Goal: Check status: Check status

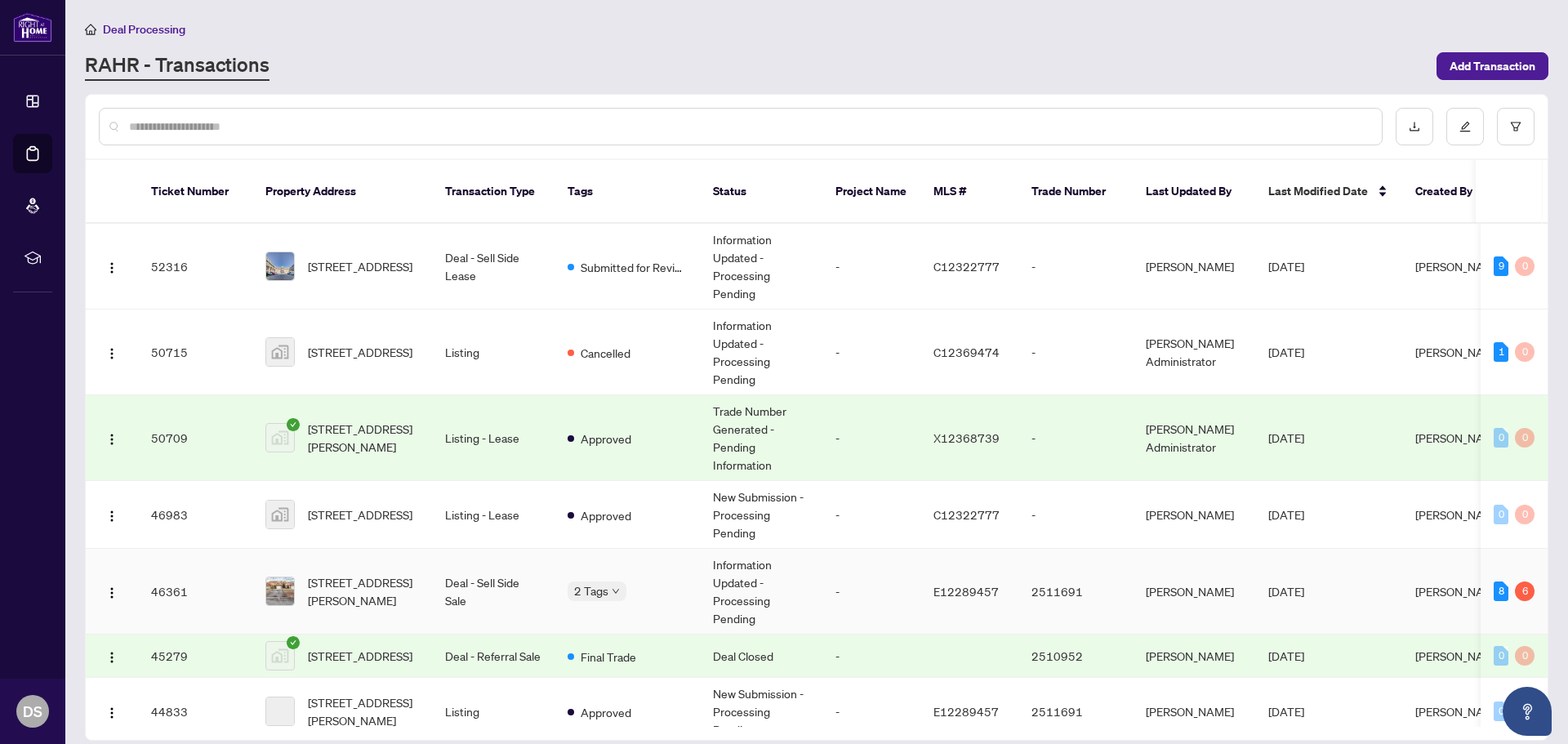
scroll to position [408, 0]
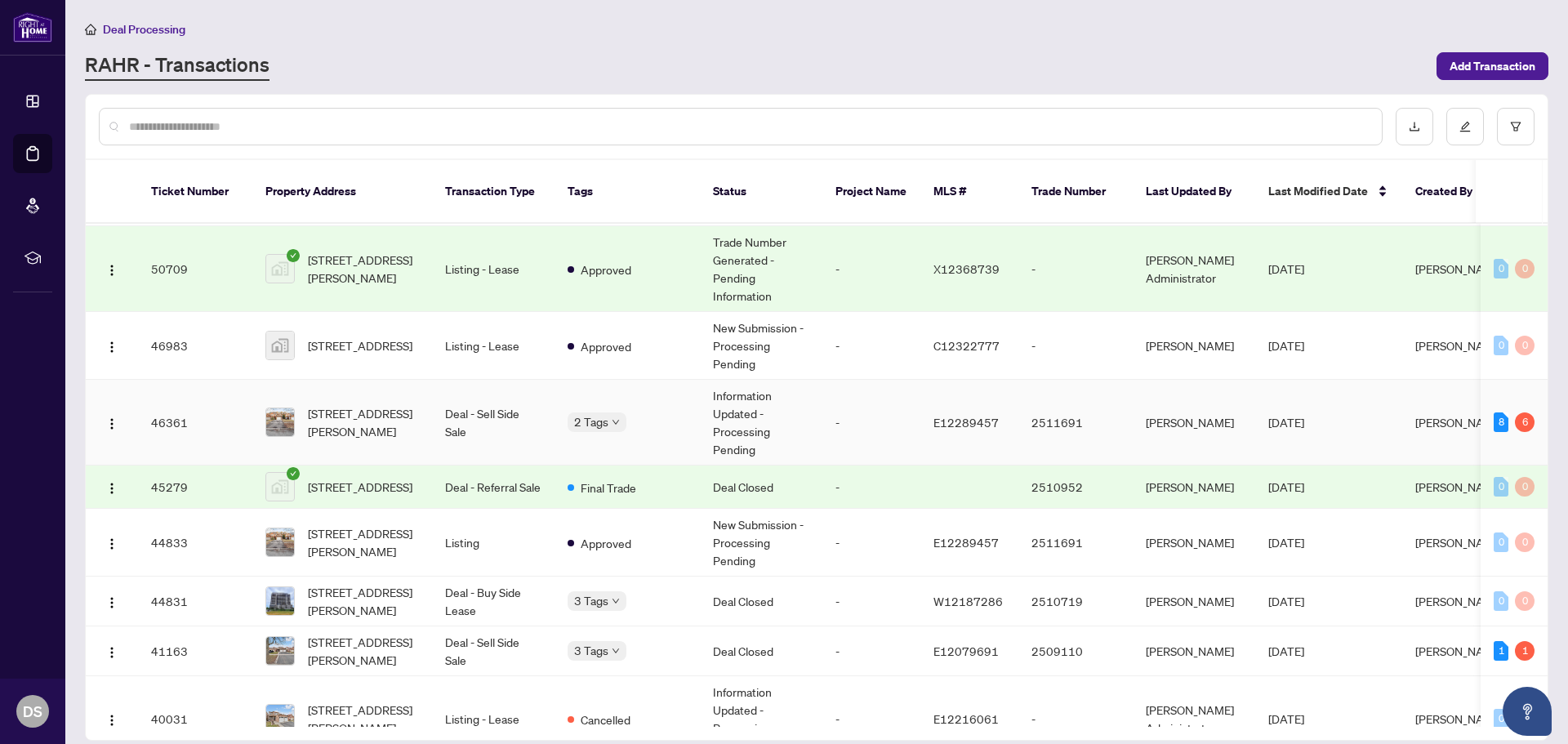
click at [369, 415] on span "[STREET_ADDRESS][PERSON_NAME]" at bounding box center [363, 421] width 111 height 36
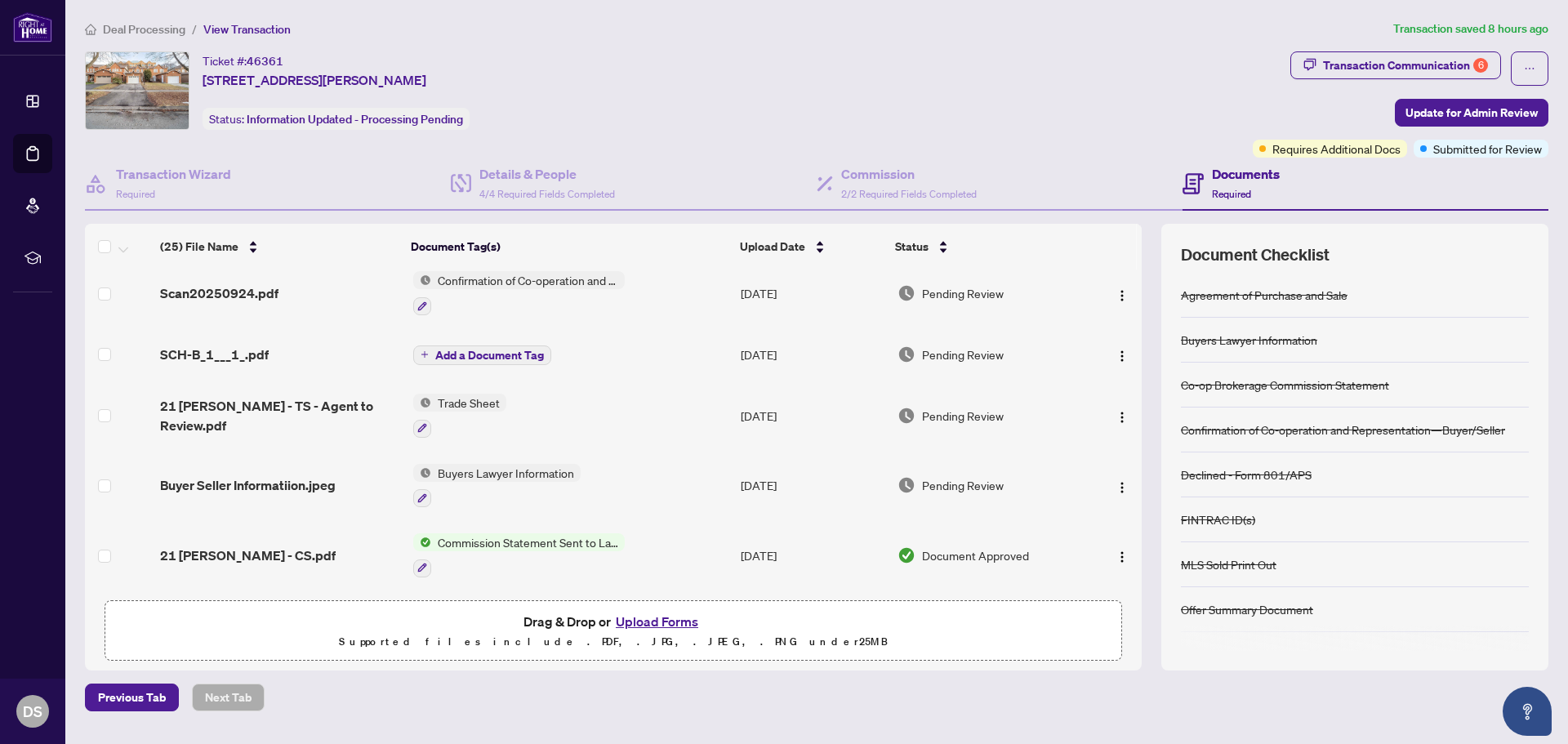
scroll to position [489, 0]
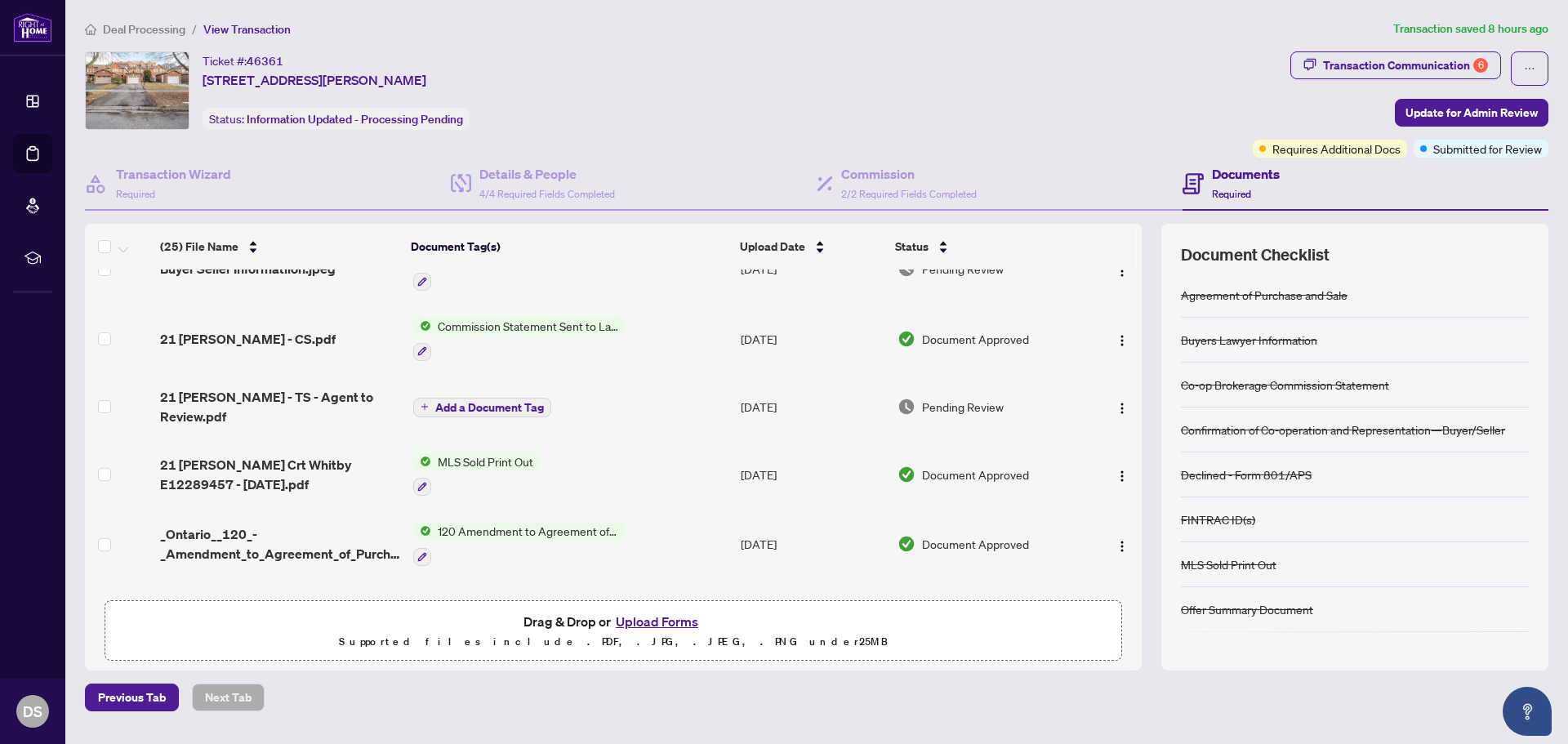
click at [508, 323] on span "Commission Statement Sent to Lawyer" at bounding box center [528, 326] width 193 height 18
click at [255, 337] on span "21 Mcbrien - CS.pdf" at bounding box center [248, 339] width 176 height 20
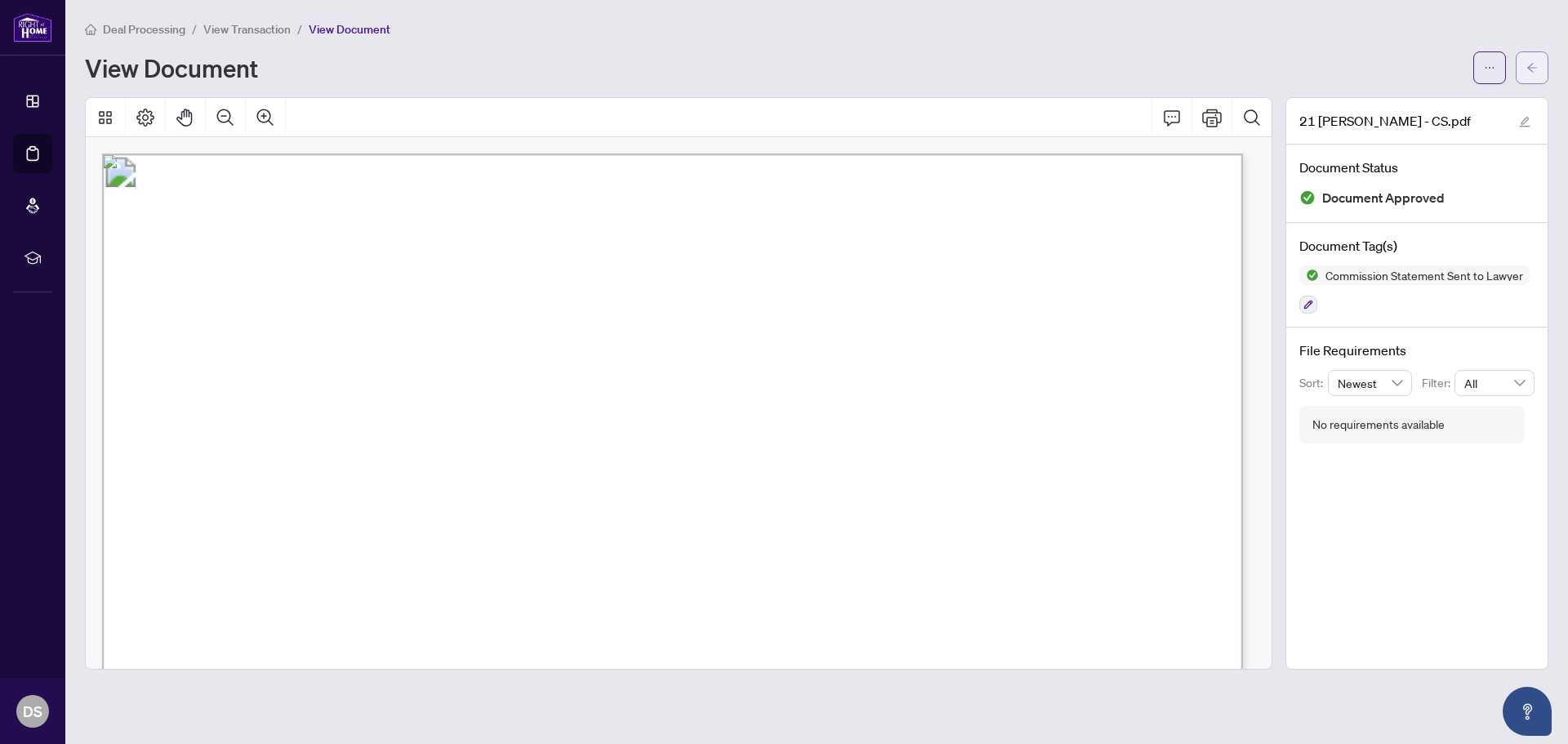
click at [1536, 77] on span "button" at bounding box center [1531, 67] width 12 height 26
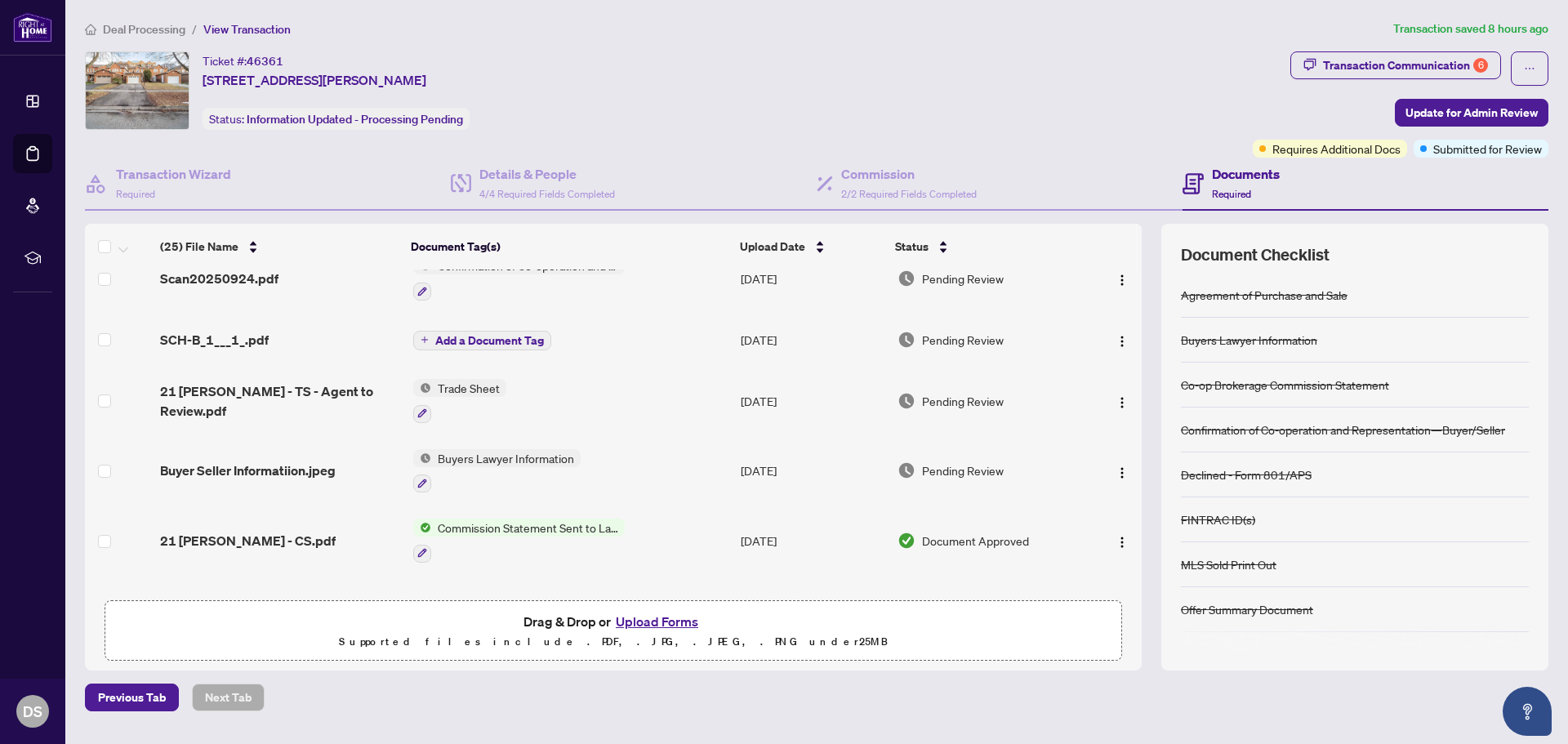
scroll to position [408, 0]
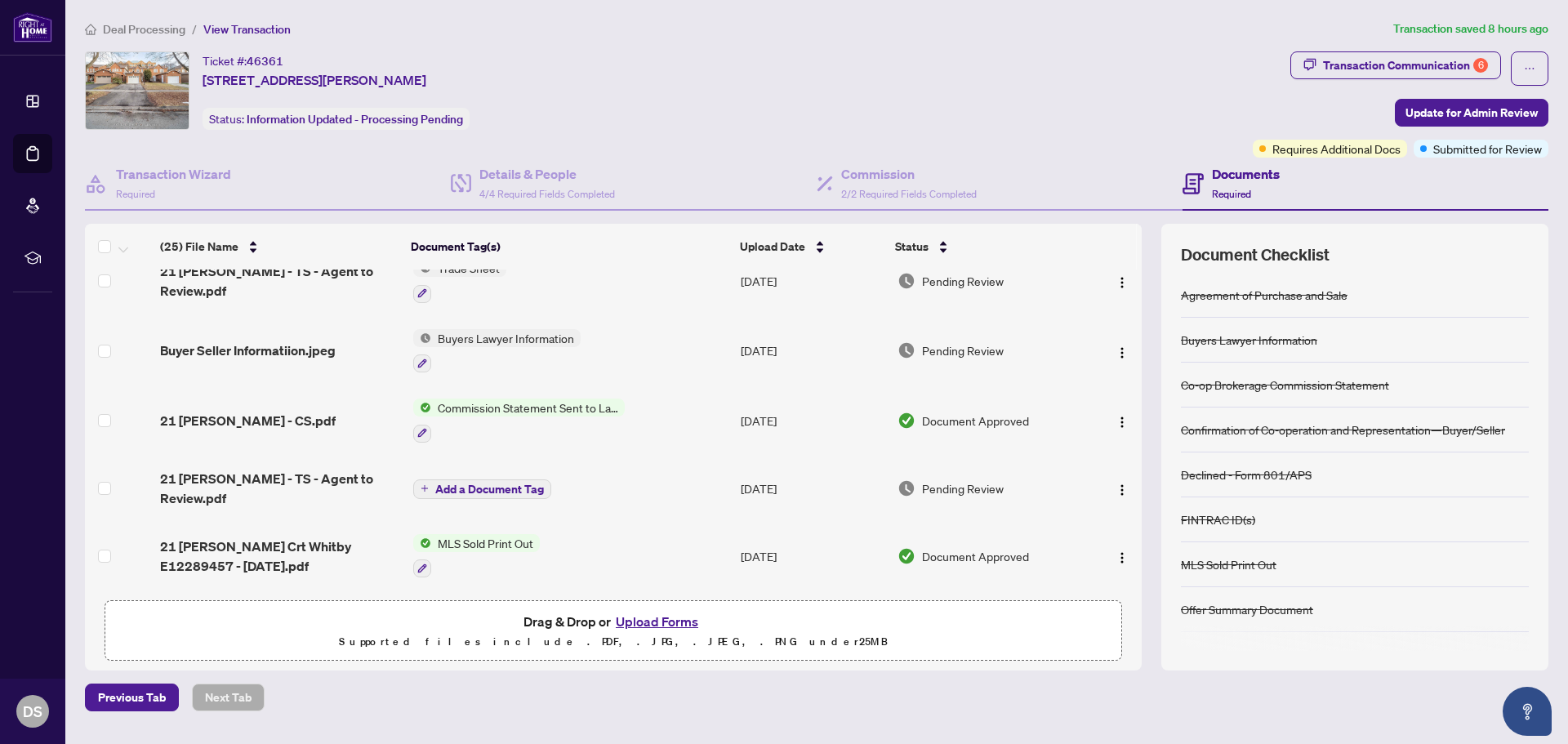
click at [1132, 368] on td at bounding box center [1113, 351] width 56 height 71
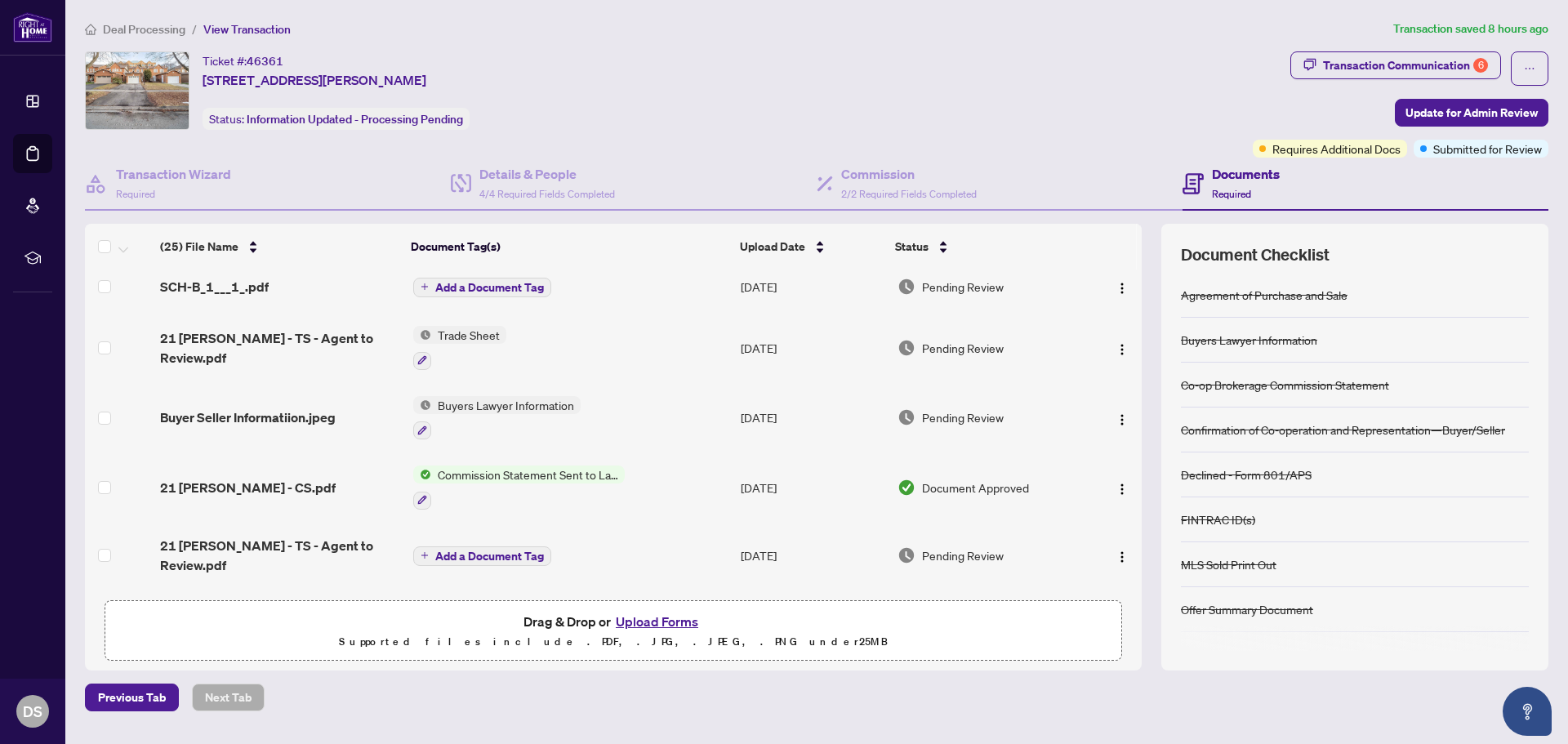
scroll to position [335, 0]
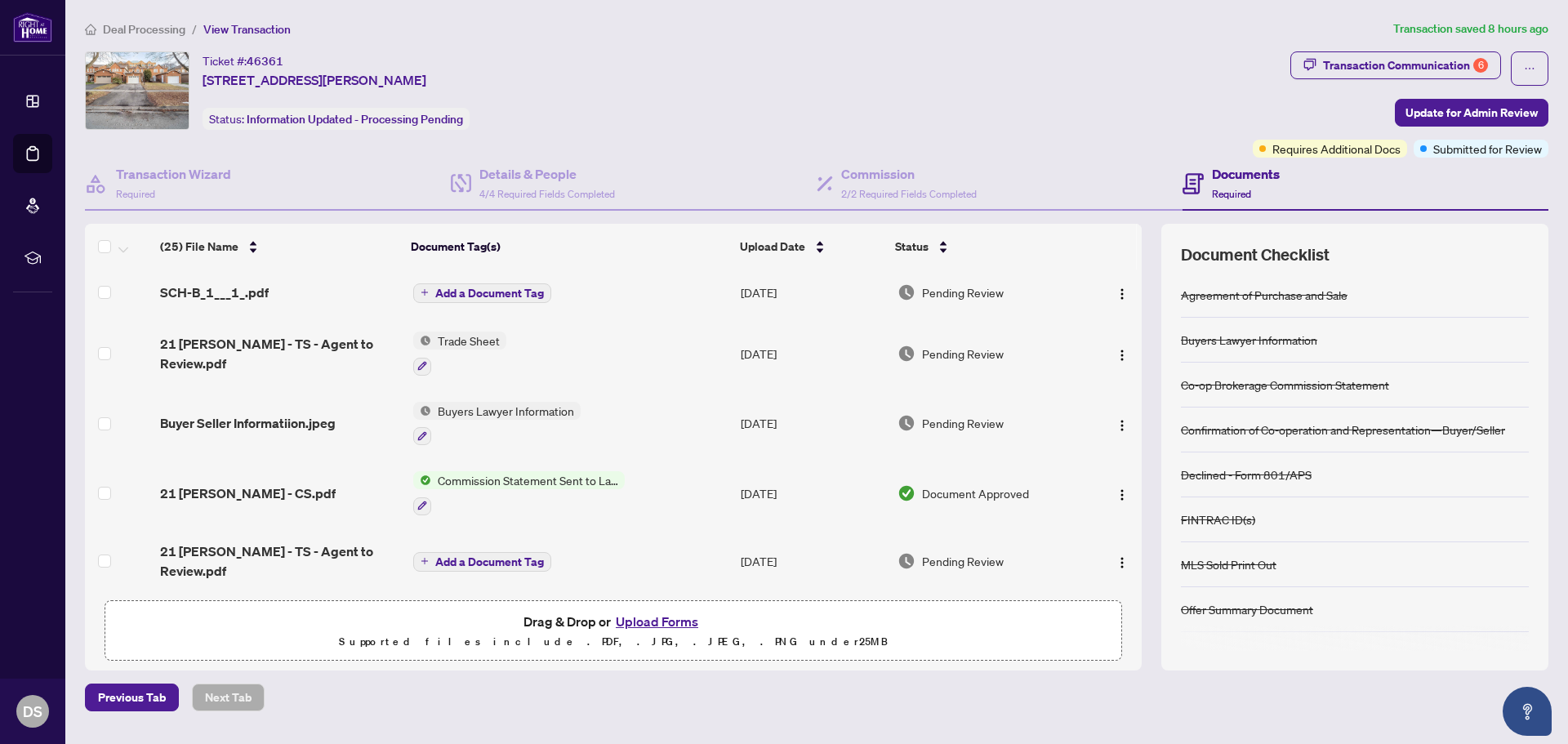
click at [450, 335] on span "Trade Sheet" at bounding box center [469, 341] width 75 height 18
click at [320, 344] on span "21 Mcbrien - TS - Agent to Review.pdf" at bounding box center [280, 353] width 240 height 39
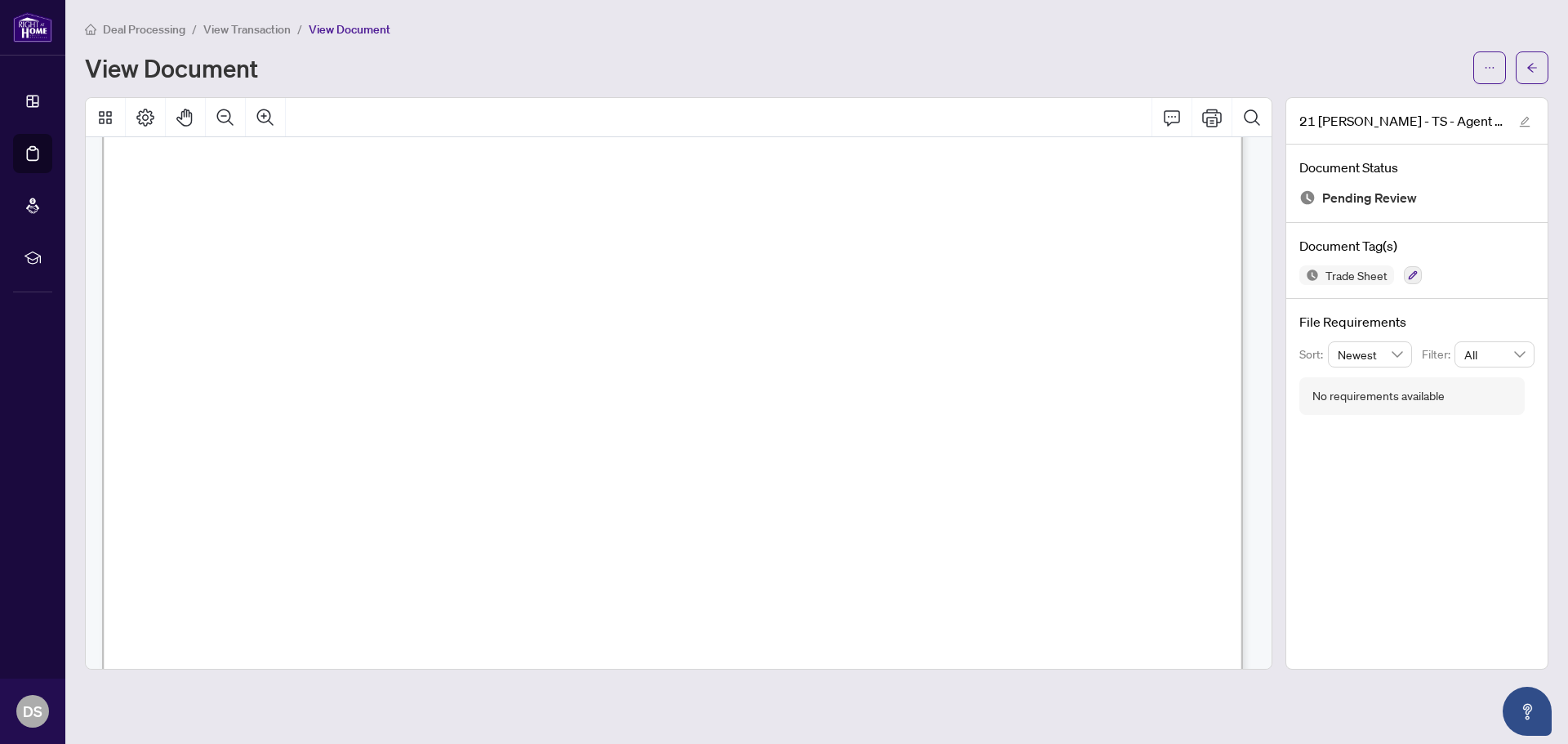
scroll to position [489, 0]
drag, startPoint x: 1115, startPoint y: 219, endPoint x: 1199, endPoint y: 218, distance: 84.0
drag, startPoint x: 488, startPoint y: 213, endPoint x: 553, endPoint y: 214, distance: 65.0
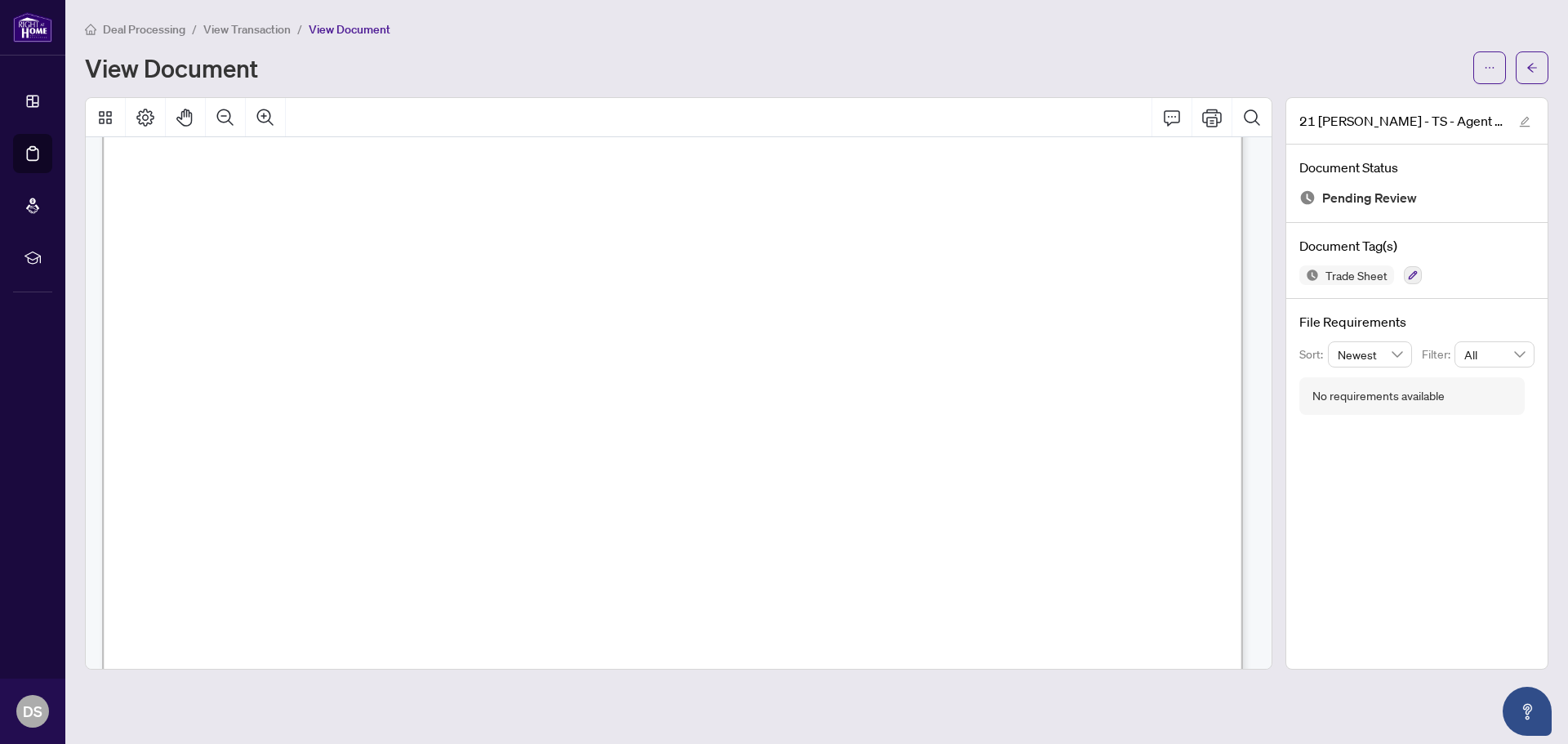
drag, startPoint x: 696, startPoint y: 216, endPoint x: 769, endPoint y: 219, distance: 73.1
drag, startPoint x: 1127, startPoint y: 415, endPoint x: 1171, endPoint y: 415, distance: 44.0
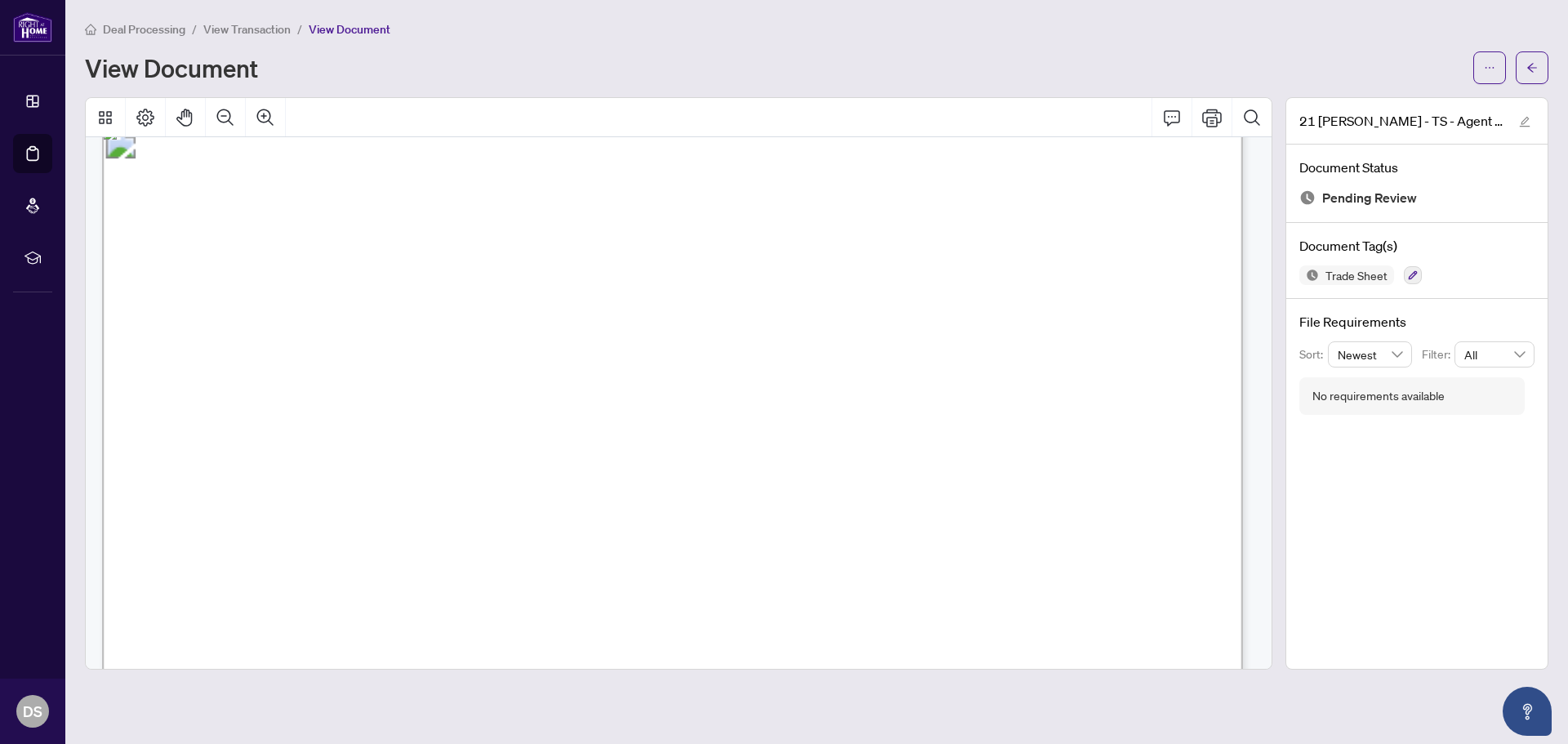
scroll to position [0, 0]
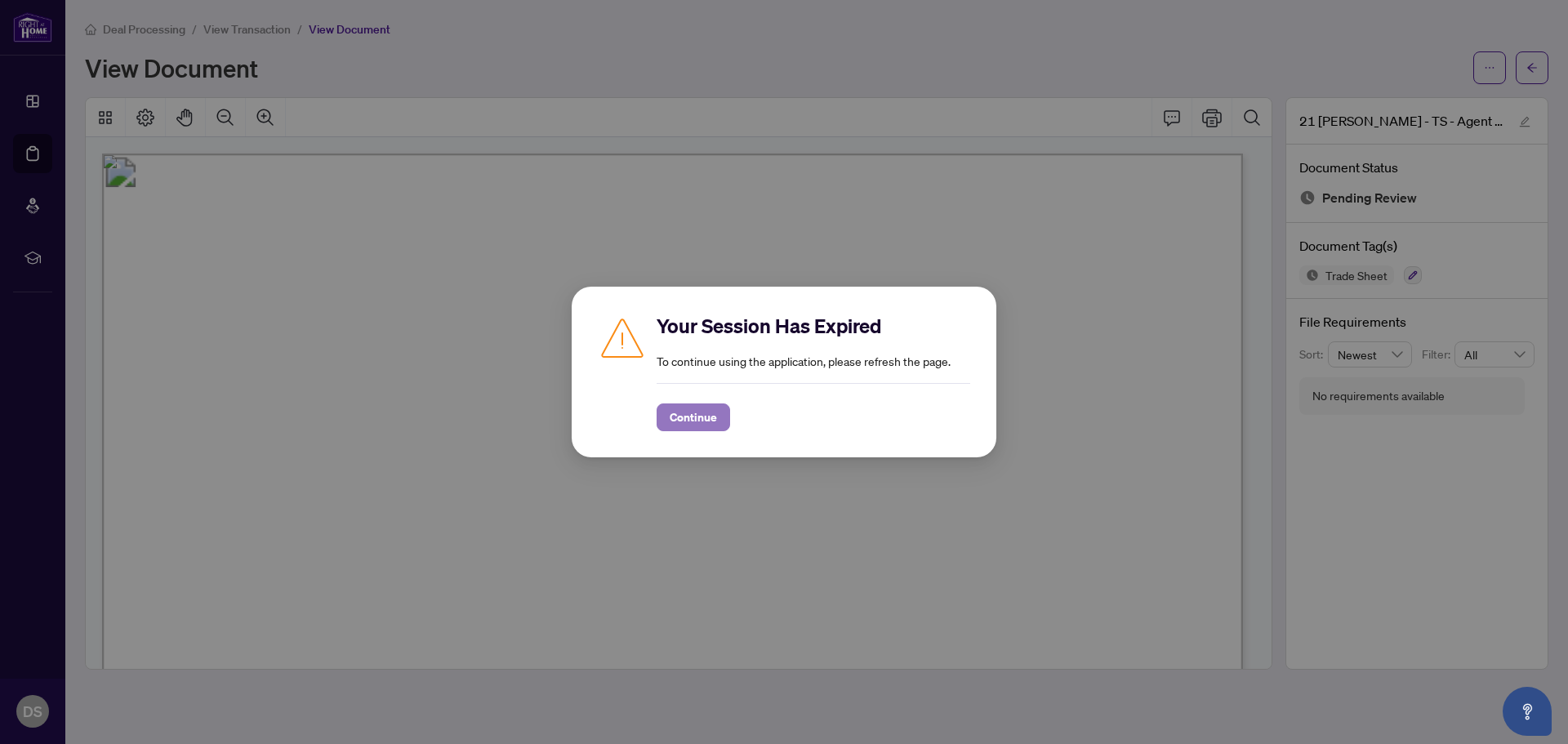
click at [663, 421] on button "Continue" at bounding box center [693, 416] width 74 height 27
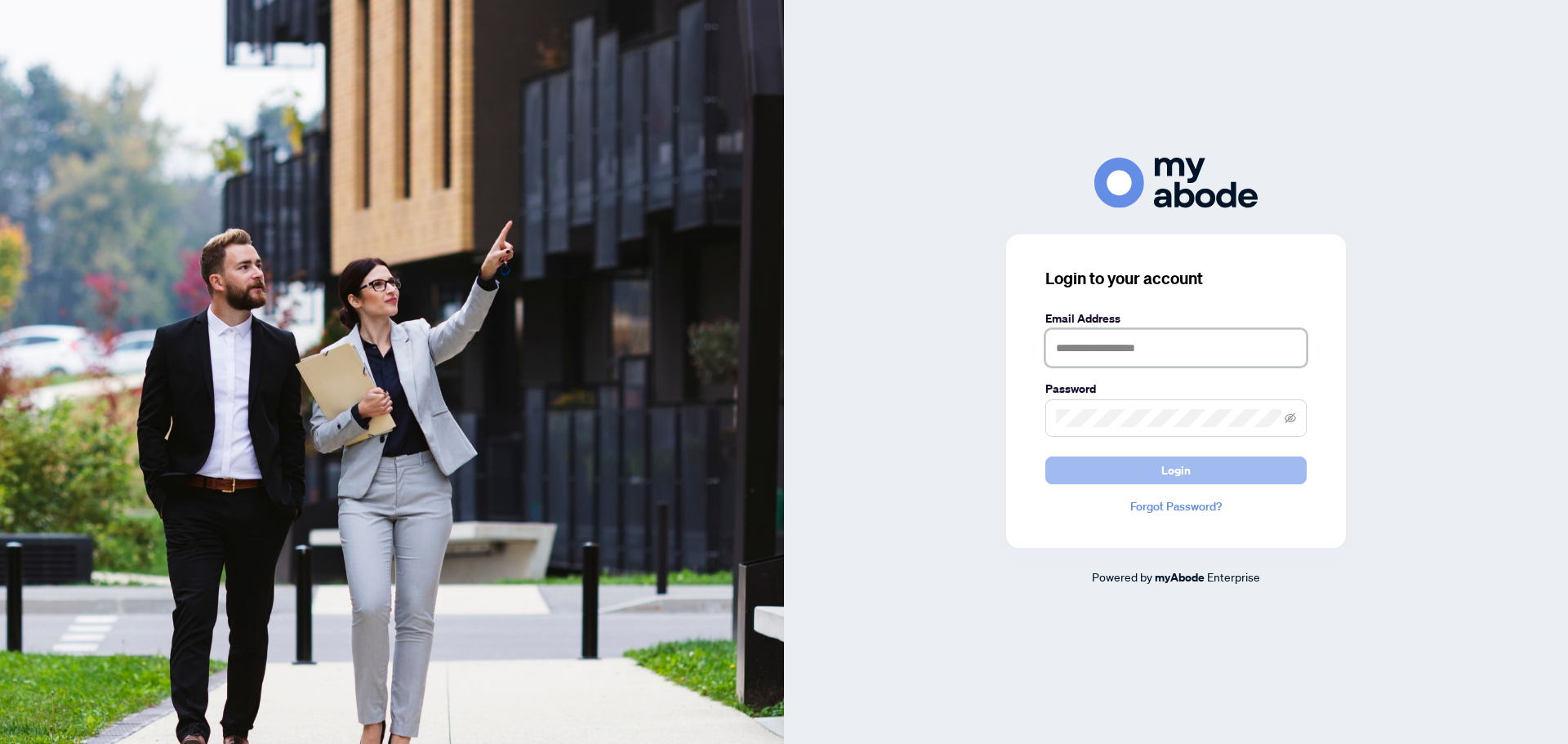
type input "**********"
click at [1179, 456] on button "Login" at bounding box center [1176, 469] width 261 height 27
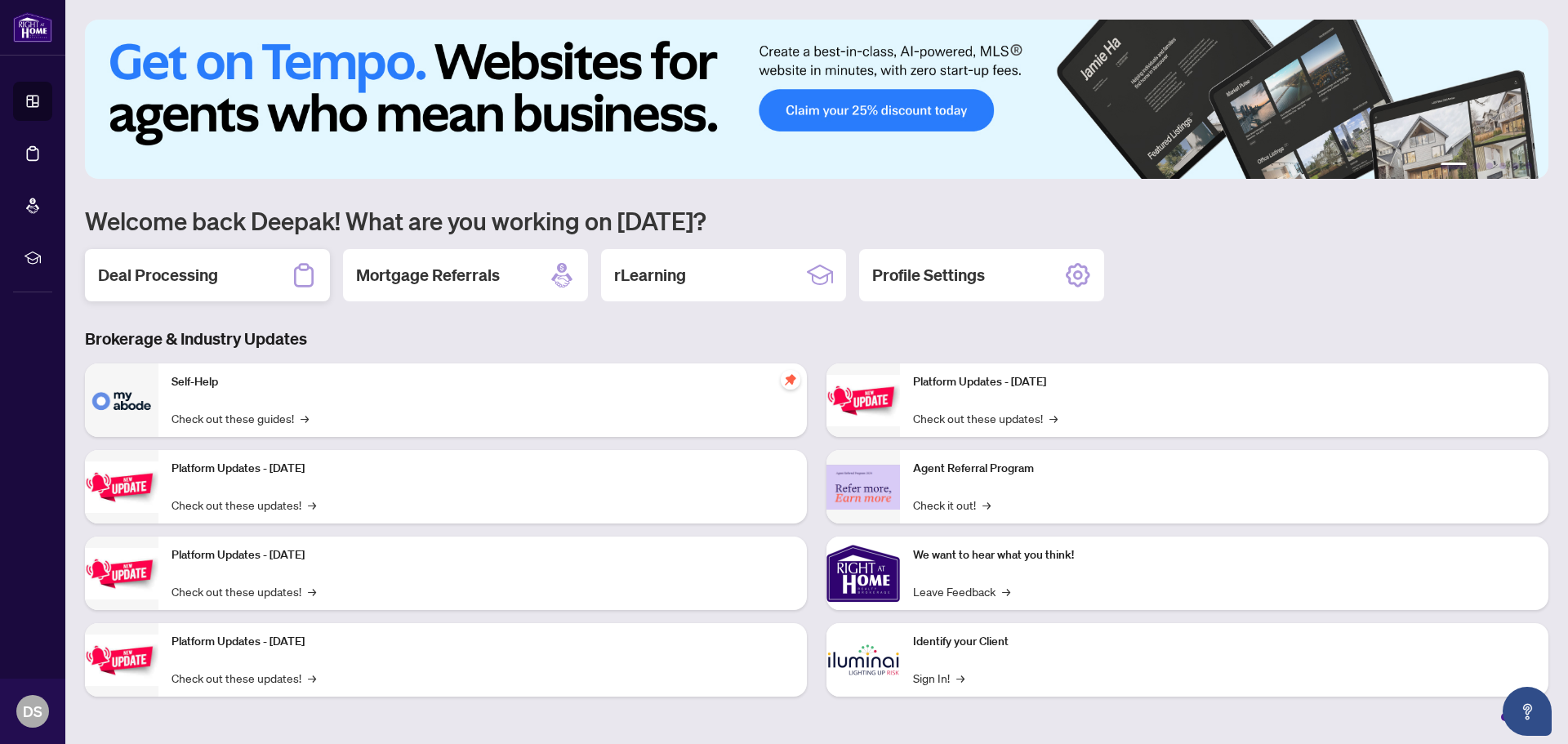
click at [111, 268] on h2 "Deal Processing" at bounding box center [158, 275] width 120 height 23
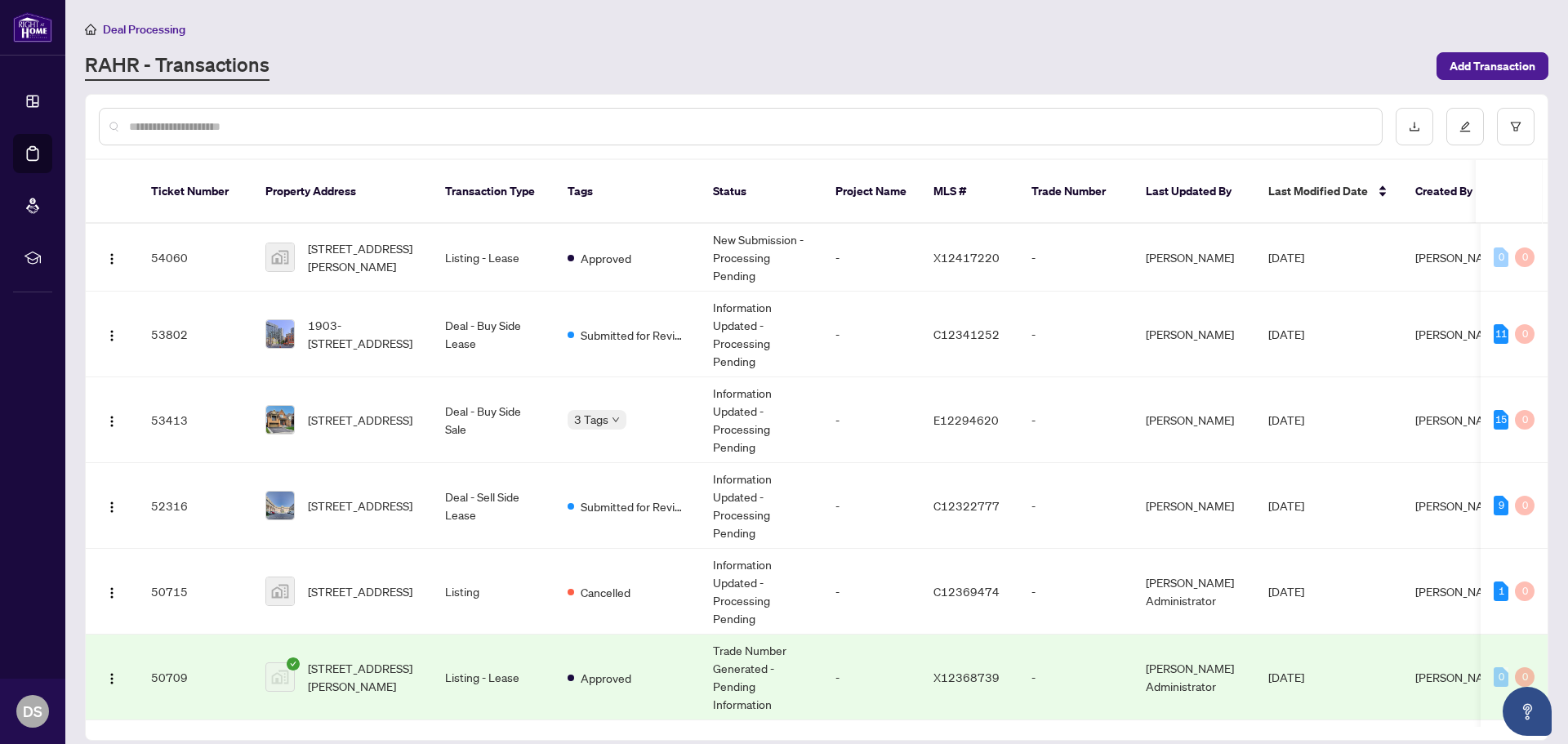
click at [335, 130] on input "text" at bounding box center [748, 127] width 1239 height 18
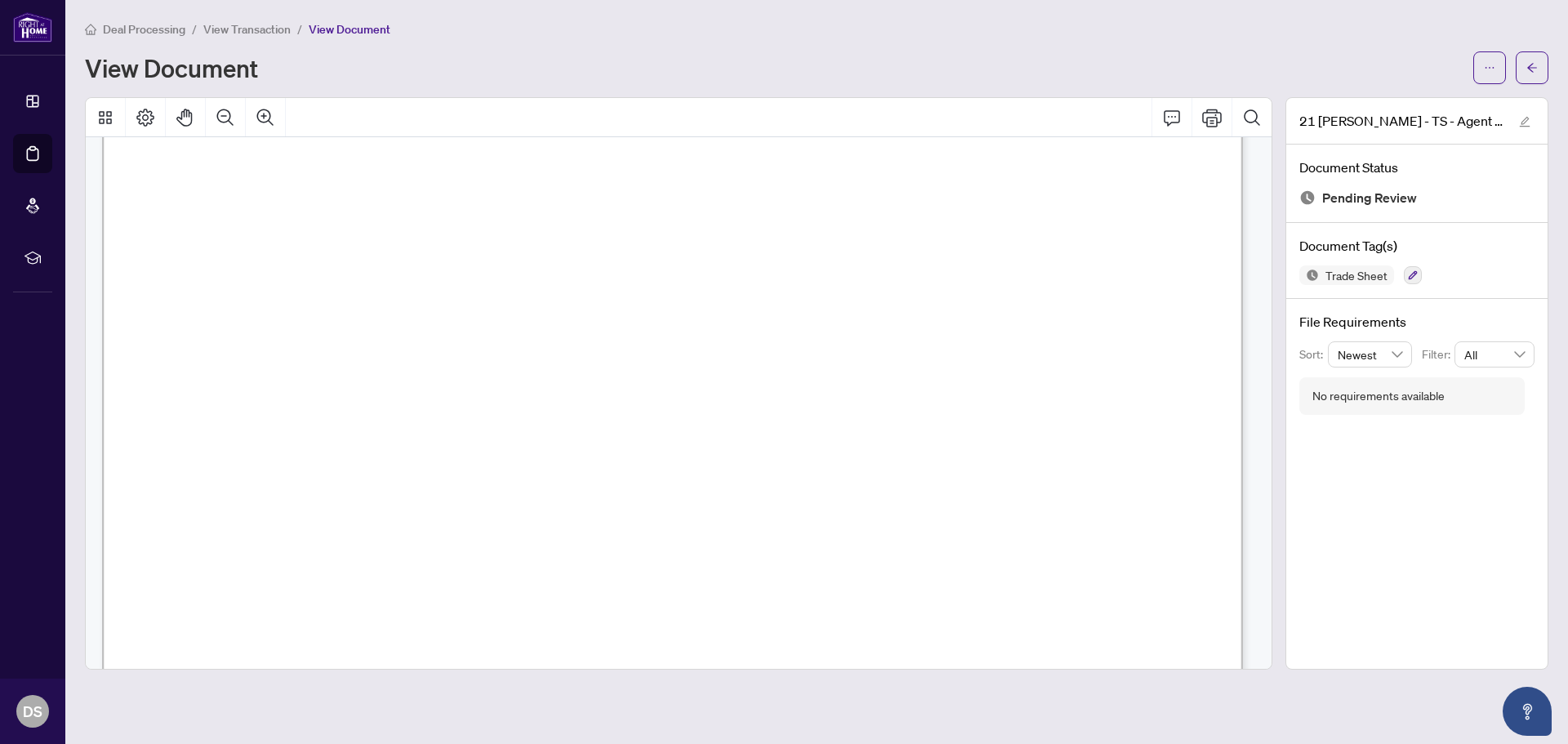
scroll to position [245, 0]
